Goal: Check status: Check status

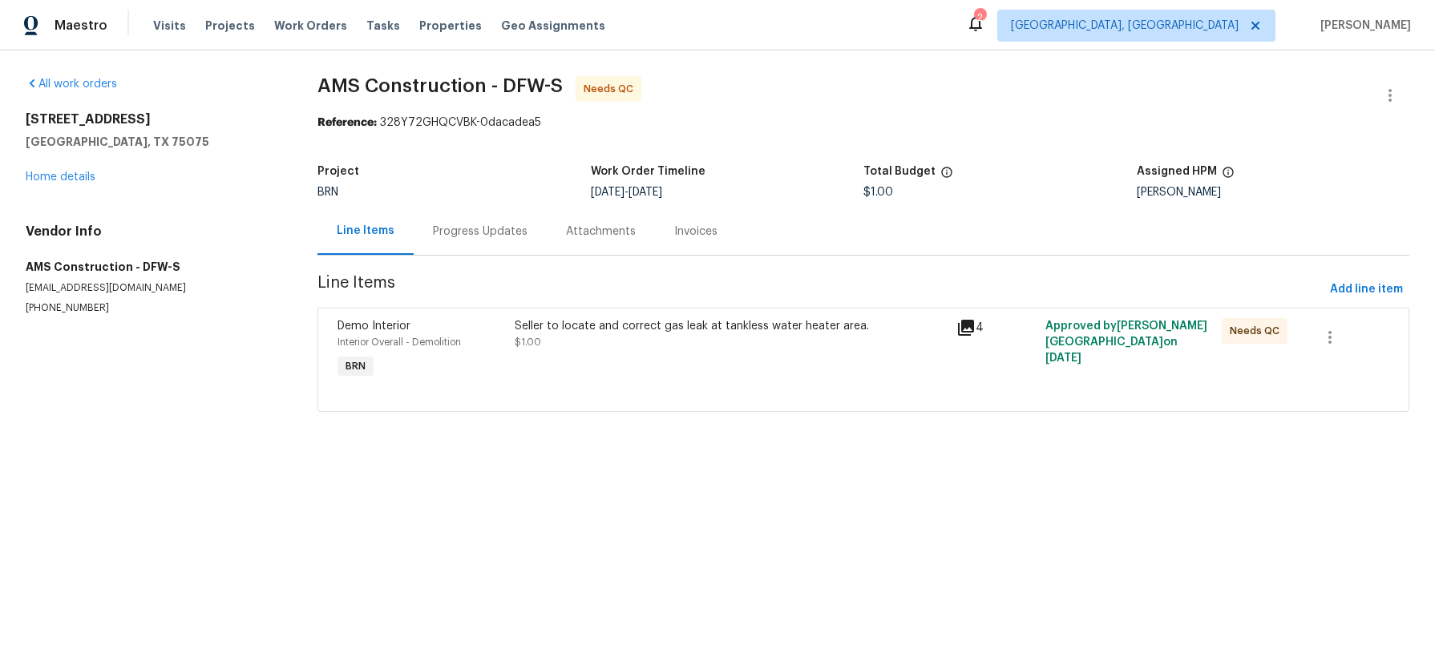
click at [496, 255] on div "Progress Updates" at bounding box center [480, 231] width 133 height 47
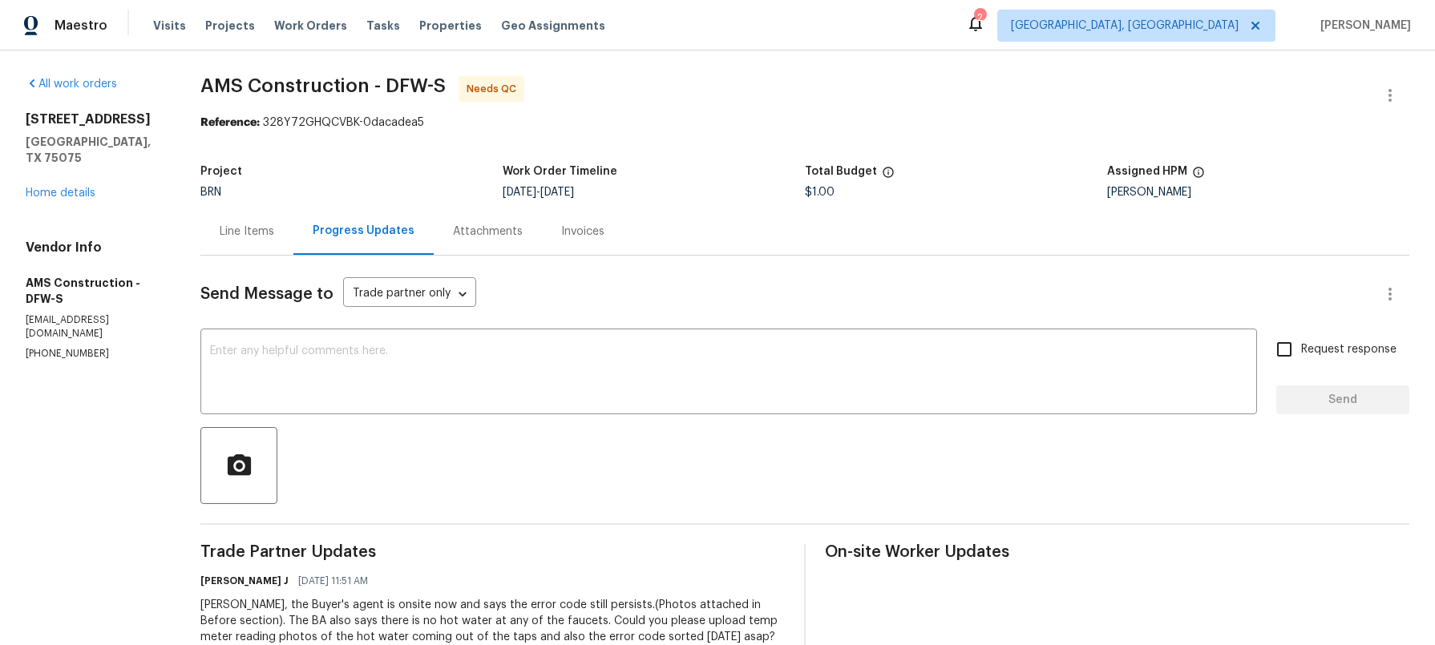
click at [604, 240] on div "Invoices" at bounding box center [582, 232] width 43 height 16
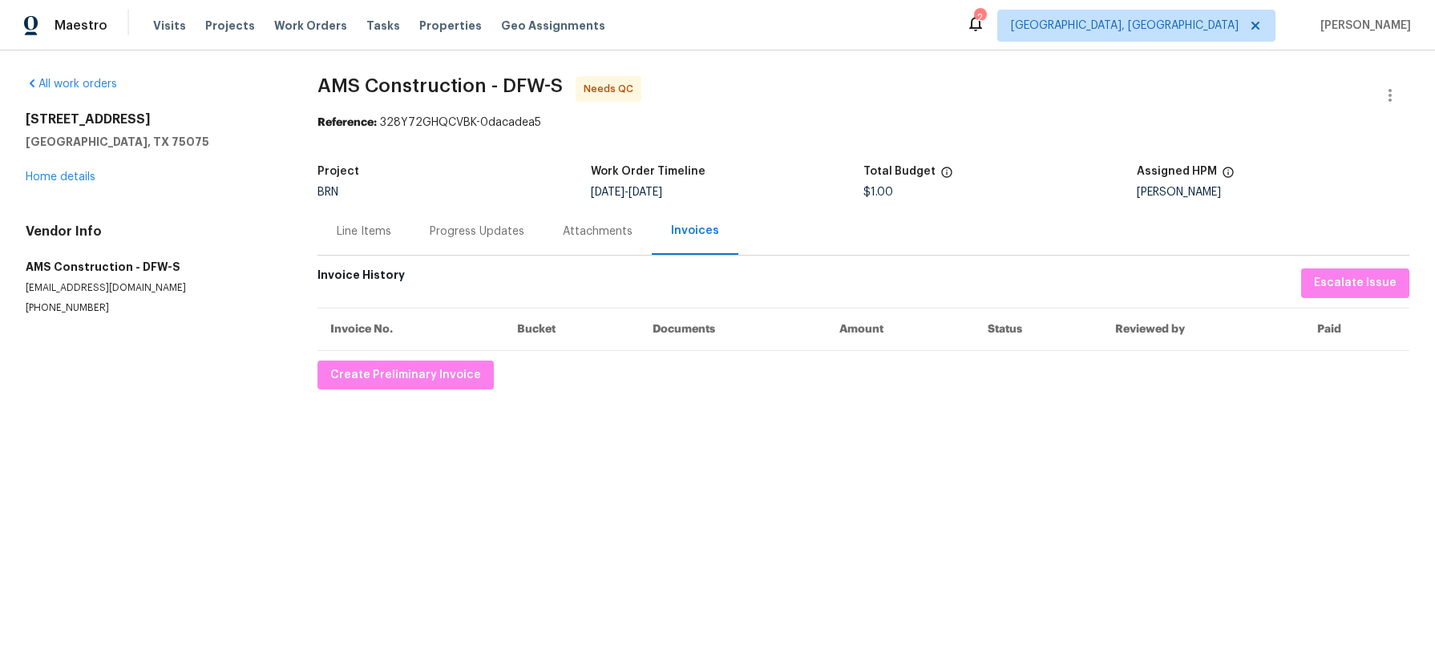
click at [632, 240] on div "Attachments" at bounding box center [598, 232] width 70 height 16
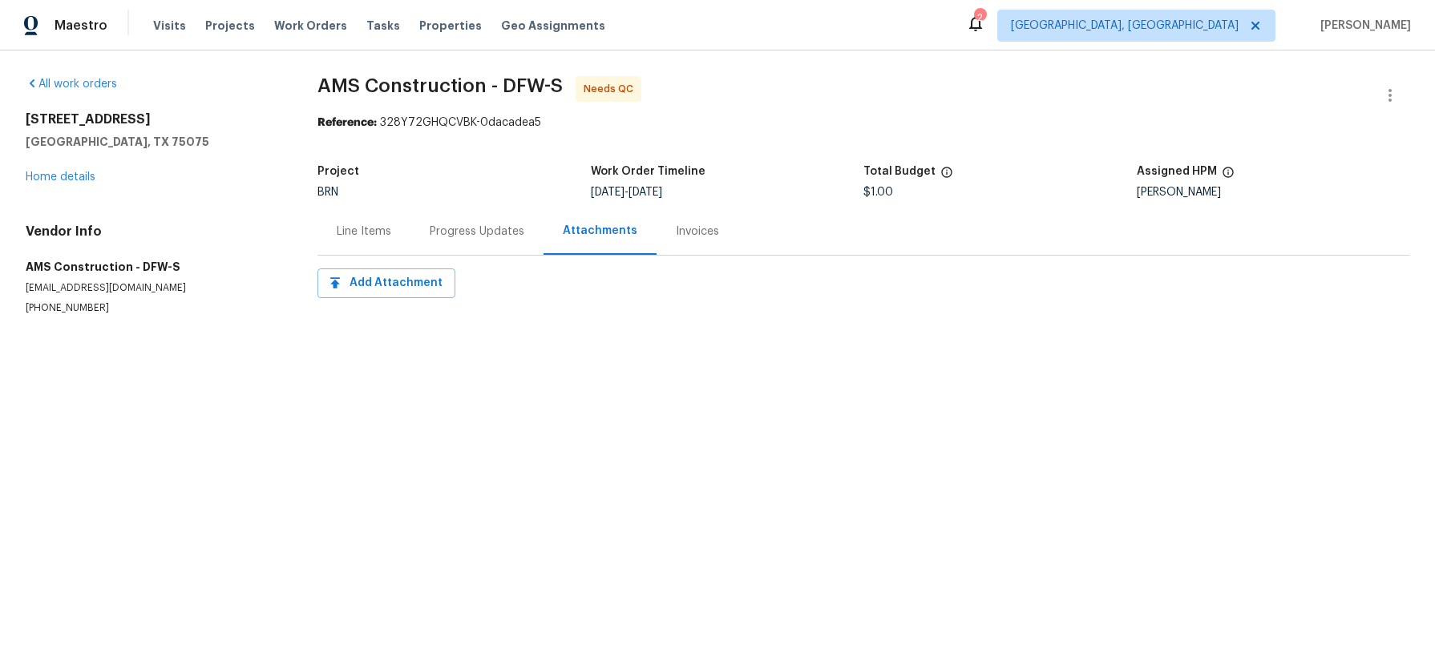
click at [493, 240] on div "Progress Updates" at bounding box center [477, 232] width 95 height 16
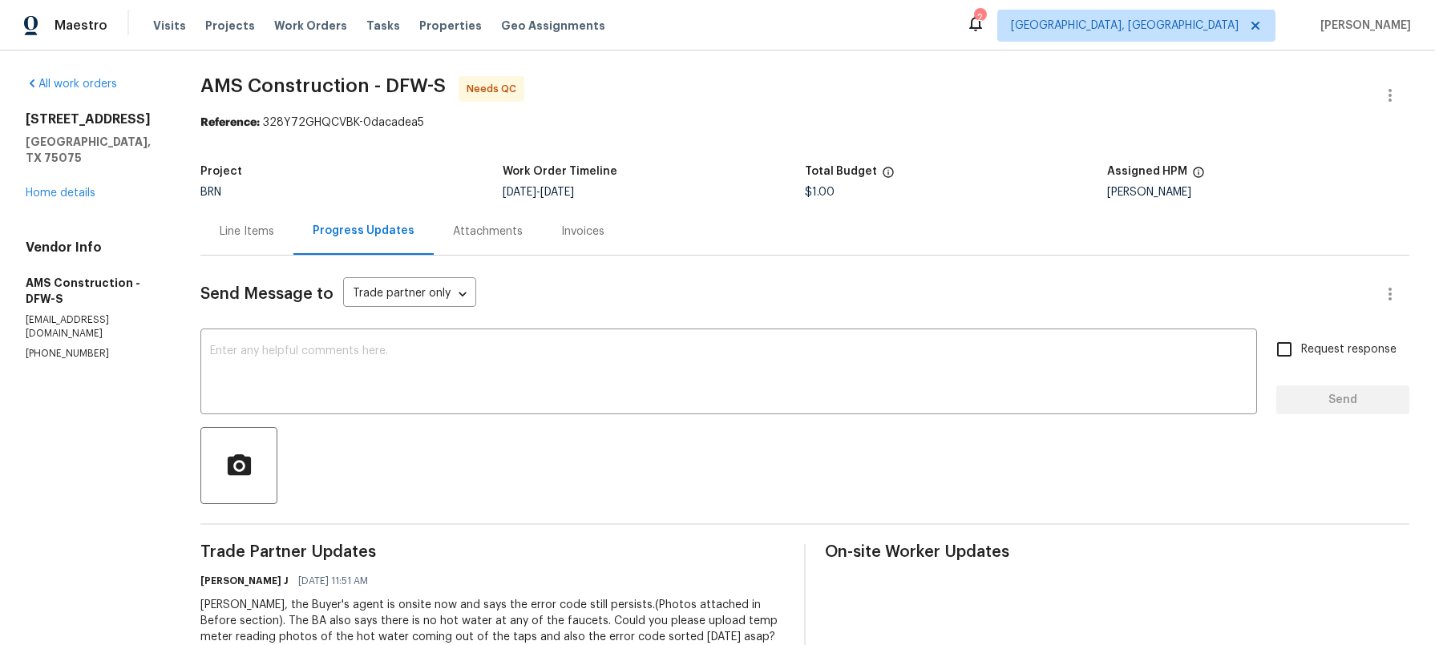
click at [257, 240] on div "Line Items" at bounding box center [247, 232] width 54 height 16
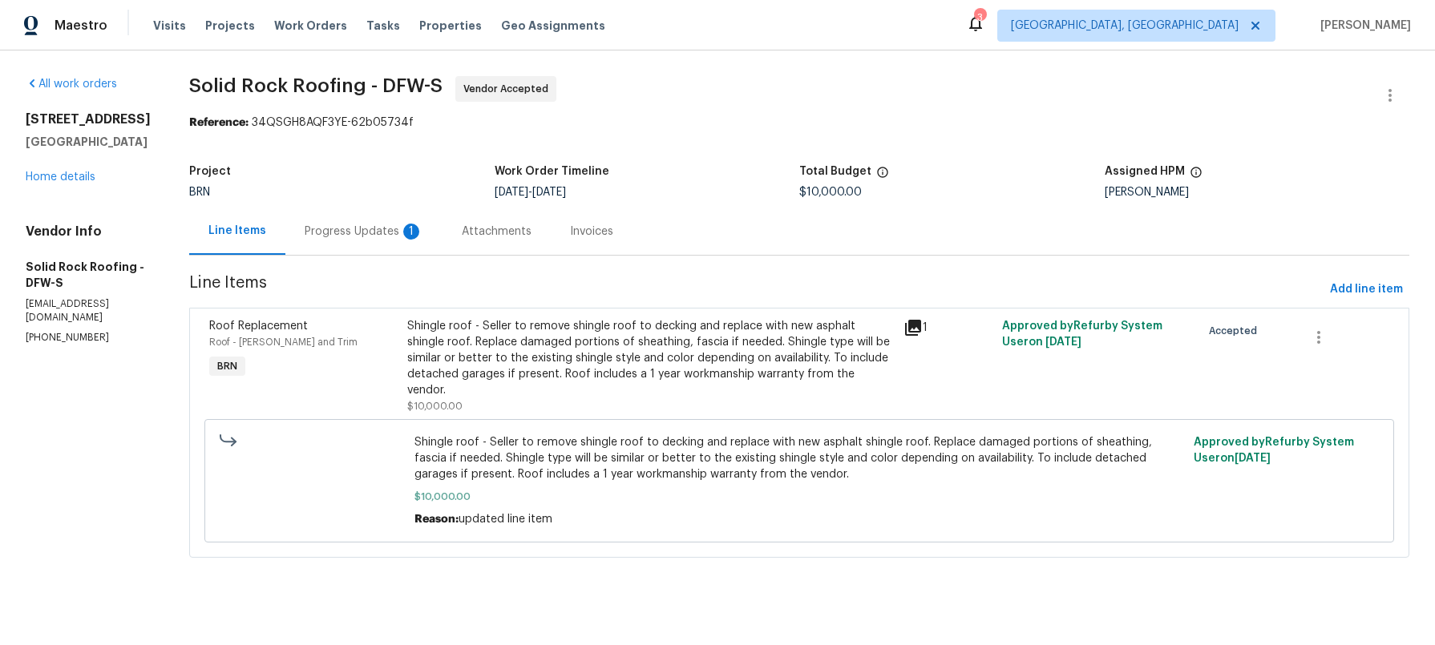
click at [423, 240] on div "Progress Updates 1" at bounding box center [364, 232] width 119 height 16
